Goal: Find specific page/section: Find specific page/section

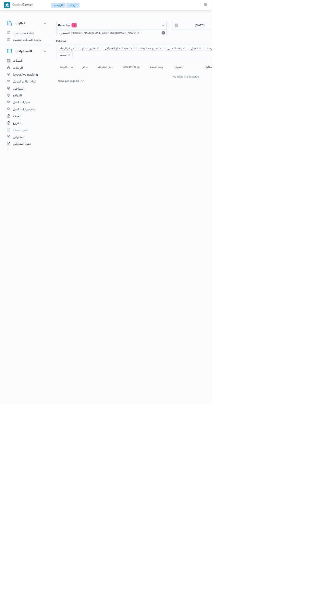
click at [206, 49] on icon "remove selected entity" at bounding box center [207, 49] width 3 height 3
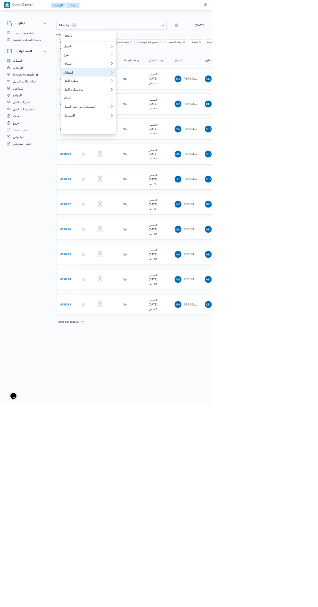
click at [143, 111] on div "المقاول" at bounding box center [130, 108] width 70 height 5
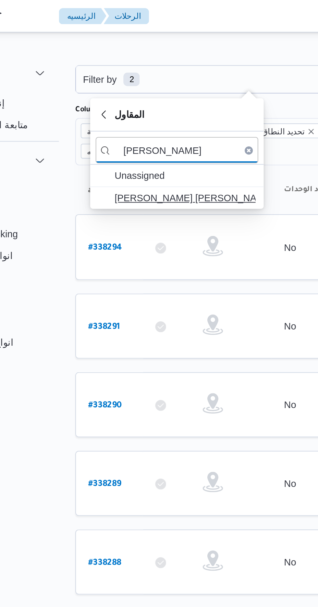
type input "[PERSON_NAME]"
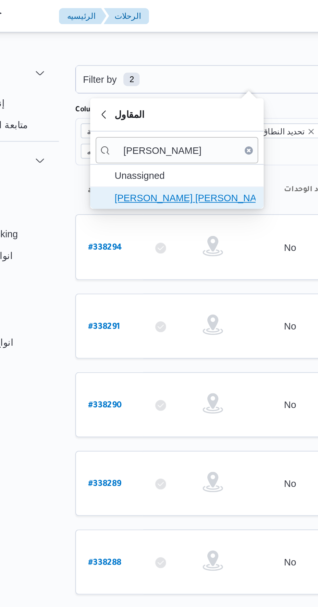
click at [151, 95] on span "[PERSON_NAME] [PERSON_NAME]" at bounding box center [137, 95] width 68 height 8
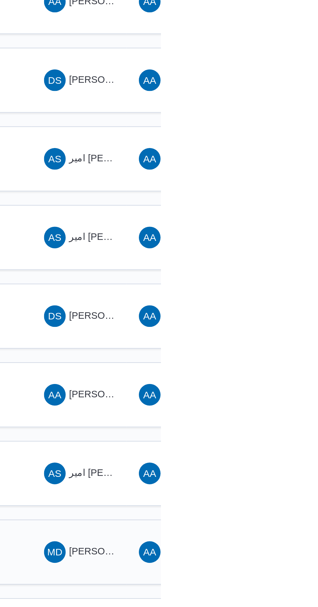
click at [284, 389] on span "[PERSON_NAME] [PERSON_NAME]" at bounding box center [312, 391] width 76 height 5
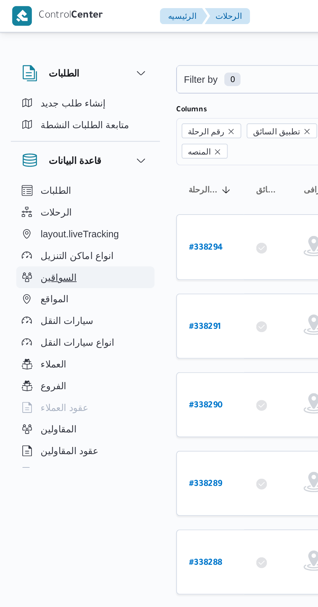
click at [41, 132] on button "السواقين" at bounding box center [41, 133] width 66 height 10
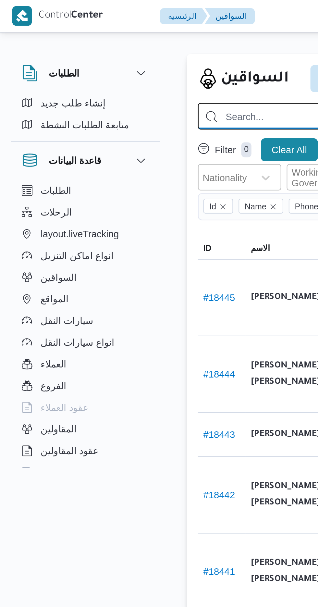
click at [127, 55] on input "search" at bounding box center [232, 55] width 274 height 13
type input "[PERSON_NAME]"
